Goal: Information Seeking & Learning: Learn about a topic

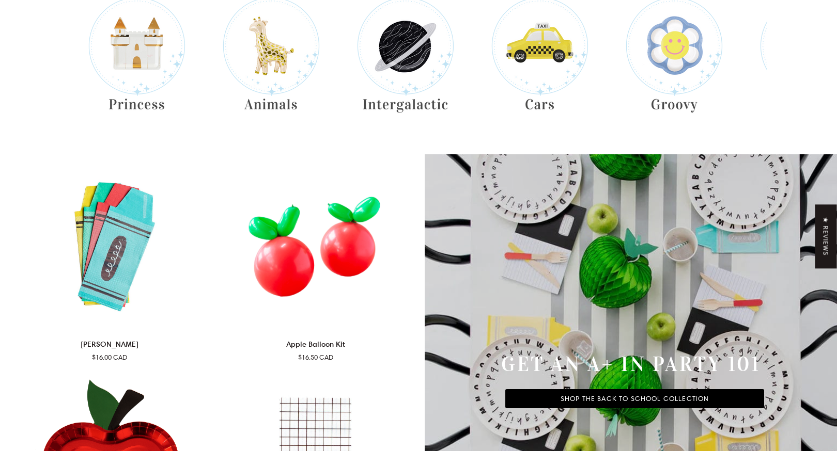
scroll to position [466, 0]
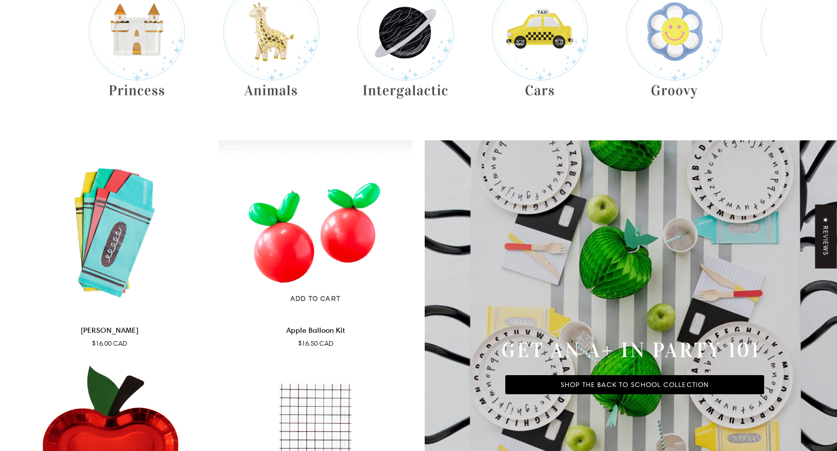
click at [343, 234] on img "Apple Balloon Kit" at bounding box center [316, 229] width 194 height 176
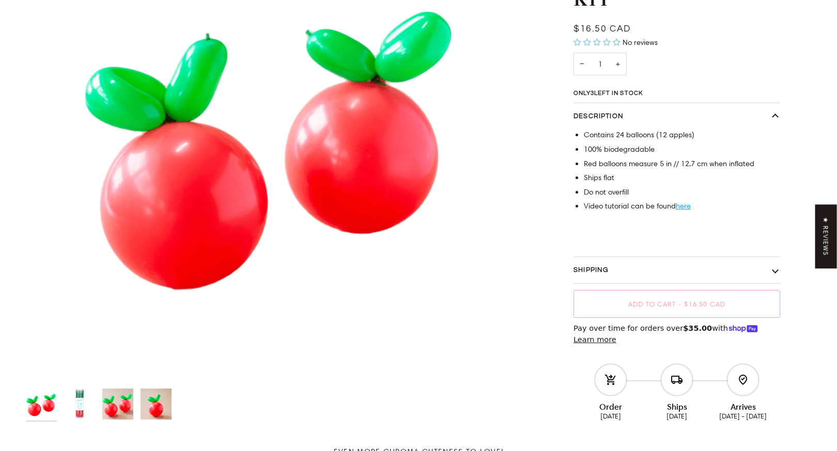
scroll to position [202, 0]
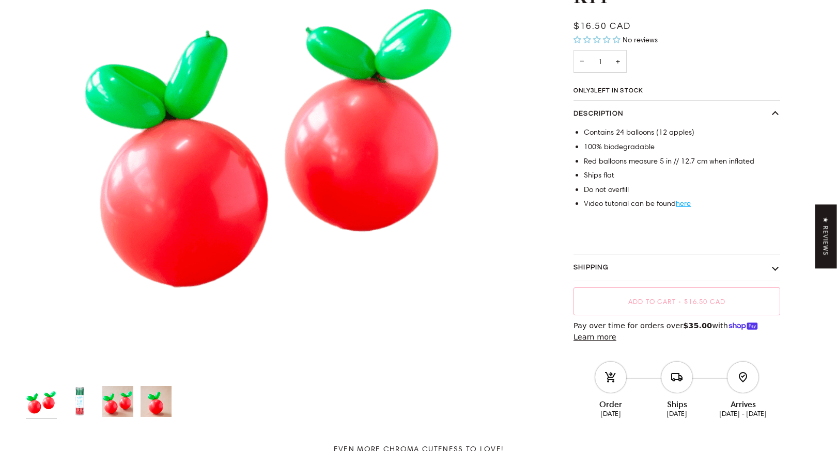
click at [774, 269] on button "Shipping" at bounding box center [676, 268] width 207 height 27
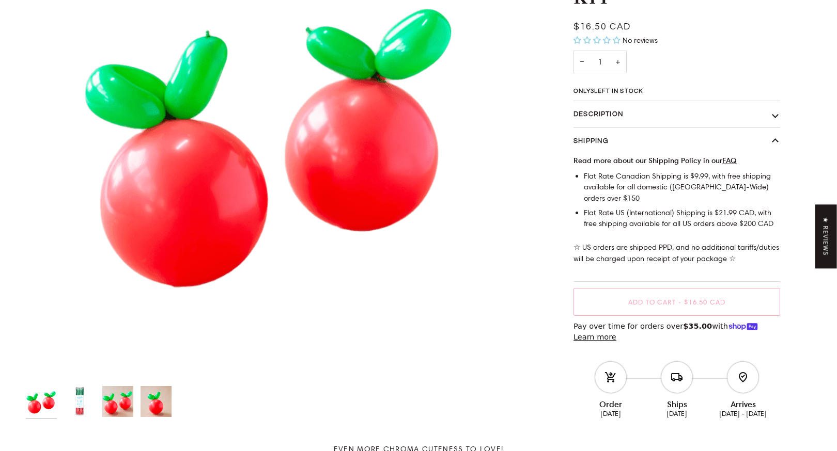
click at [774, 155] on button "Shipping" at bounding box center [676, 141] width 207 height 27
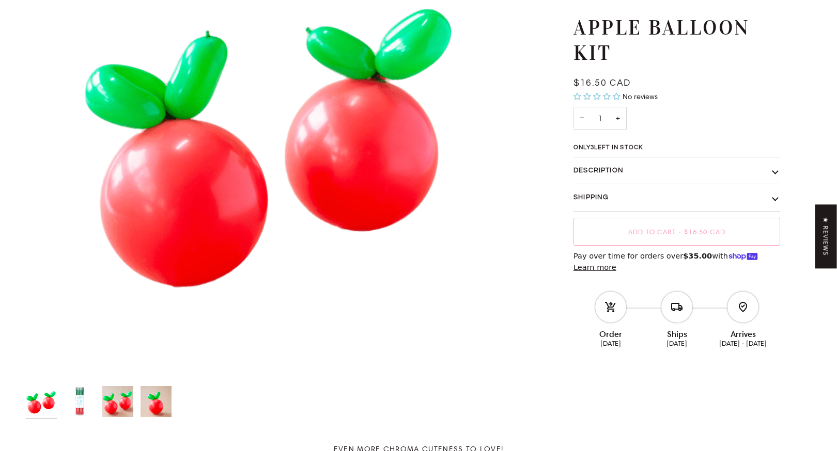
click at [777, 189] on button "Shipping" at bounding box center [676, 197] width 207 height 27
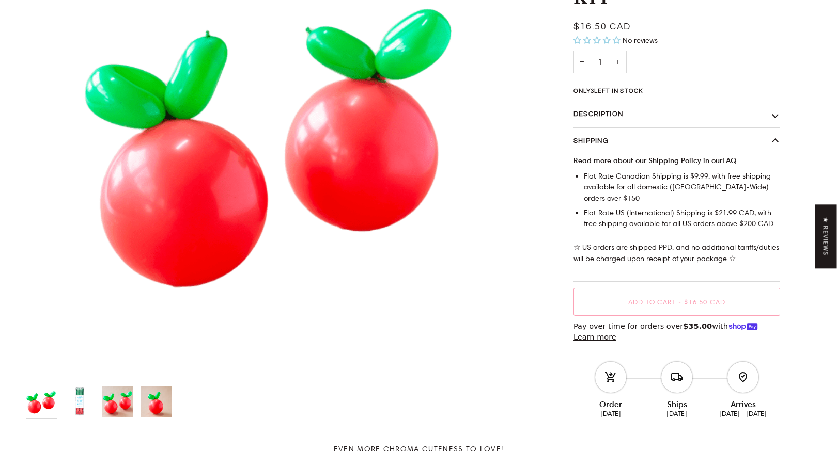
click at [774, 127] on button "Description" at bounding box center [676, 114] width 207 height 27
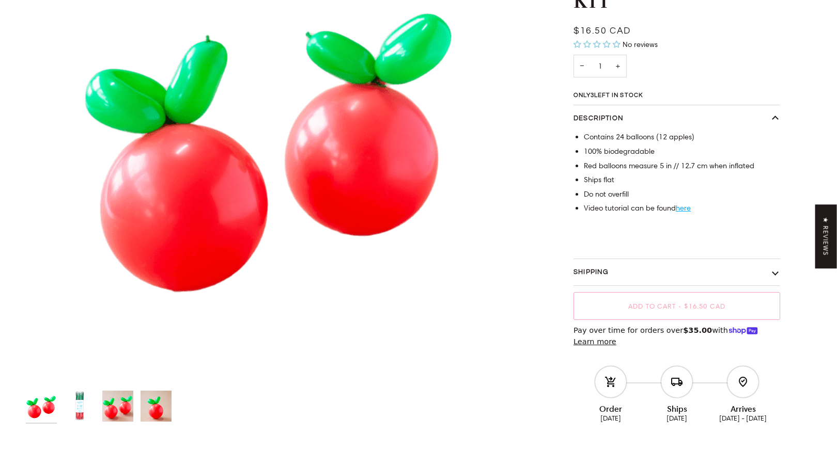
scroll to position [190, 0]
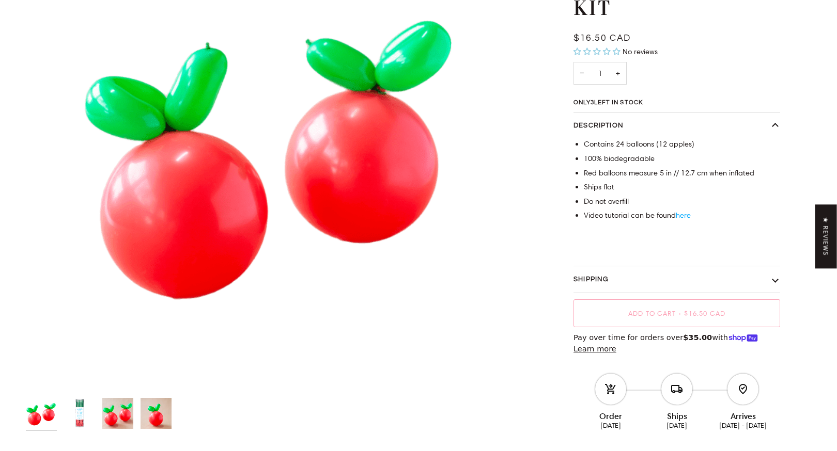
click at [685, 217] on link "here" at bounding box center [683, 215] width 15 height 9
click at [603, 278] on button "Shipping" at bounding box center [676, 280] width 207 height 27
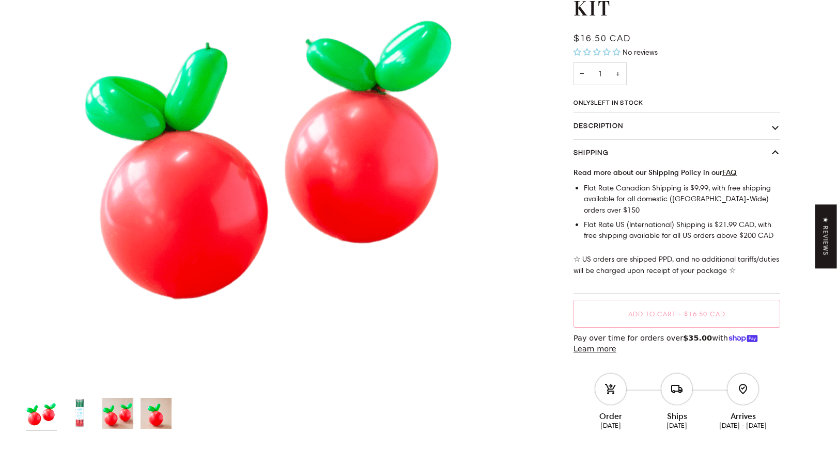
click at [737, 140] on button "Description" at bounding box center [676, 126] width 207 height 27
